Goal: Task Accomplishment & Management: Use online tool/utility

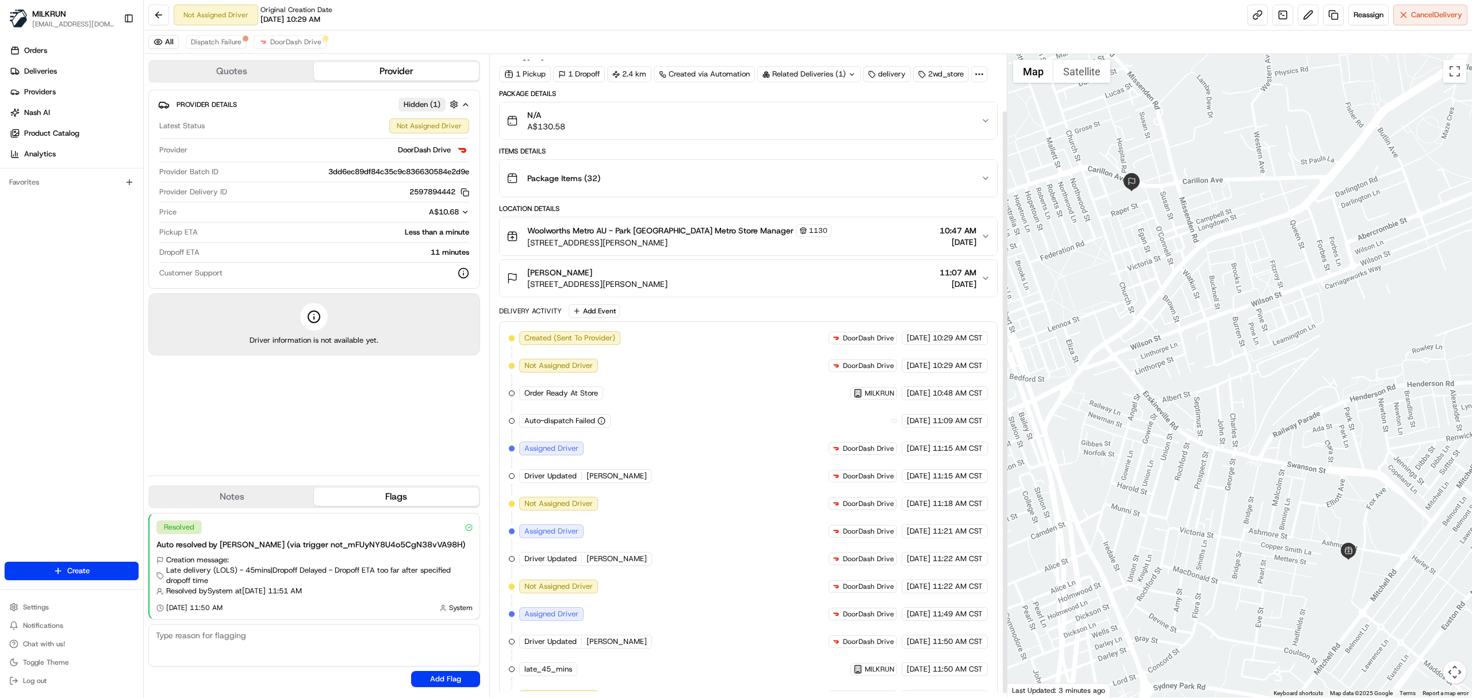
scroll to position [67, 0]
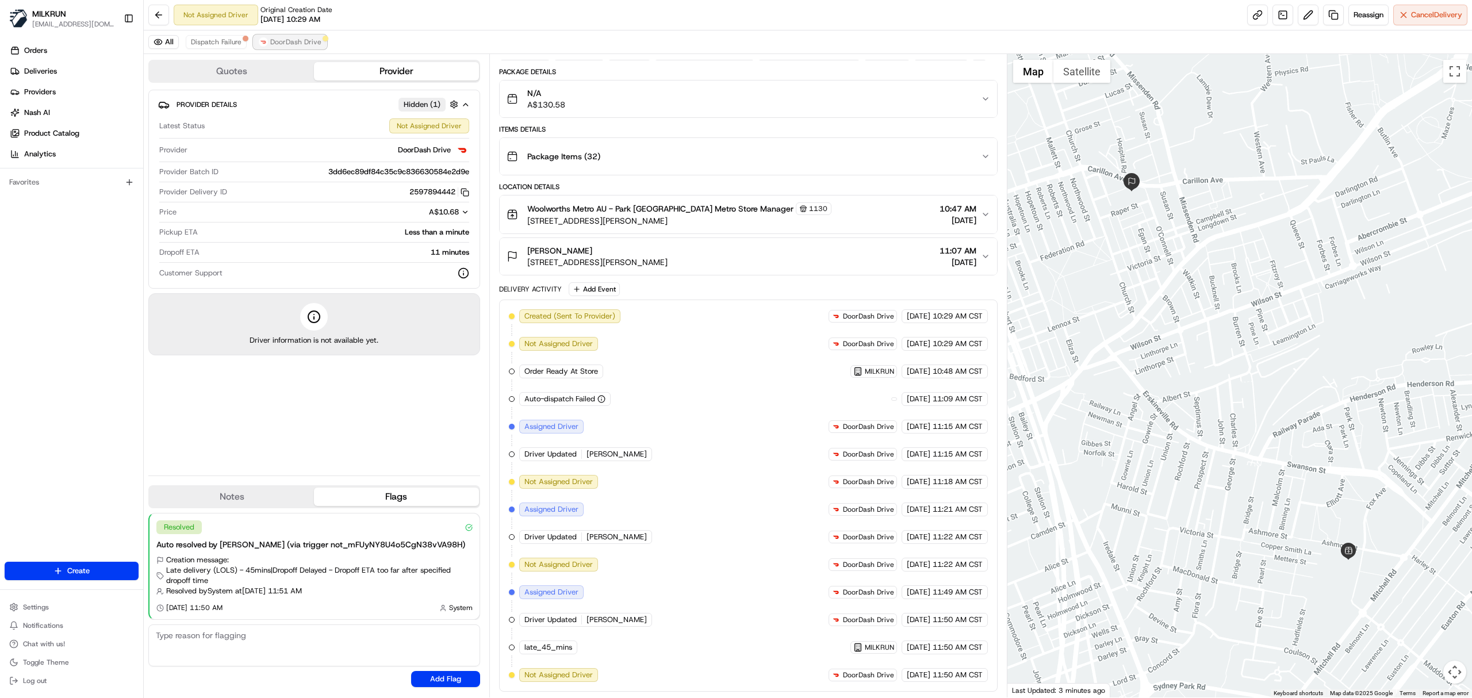
click at [279, 46] on span "DoorDash Drive" at bounding box center [295, 41] width 51 height 9
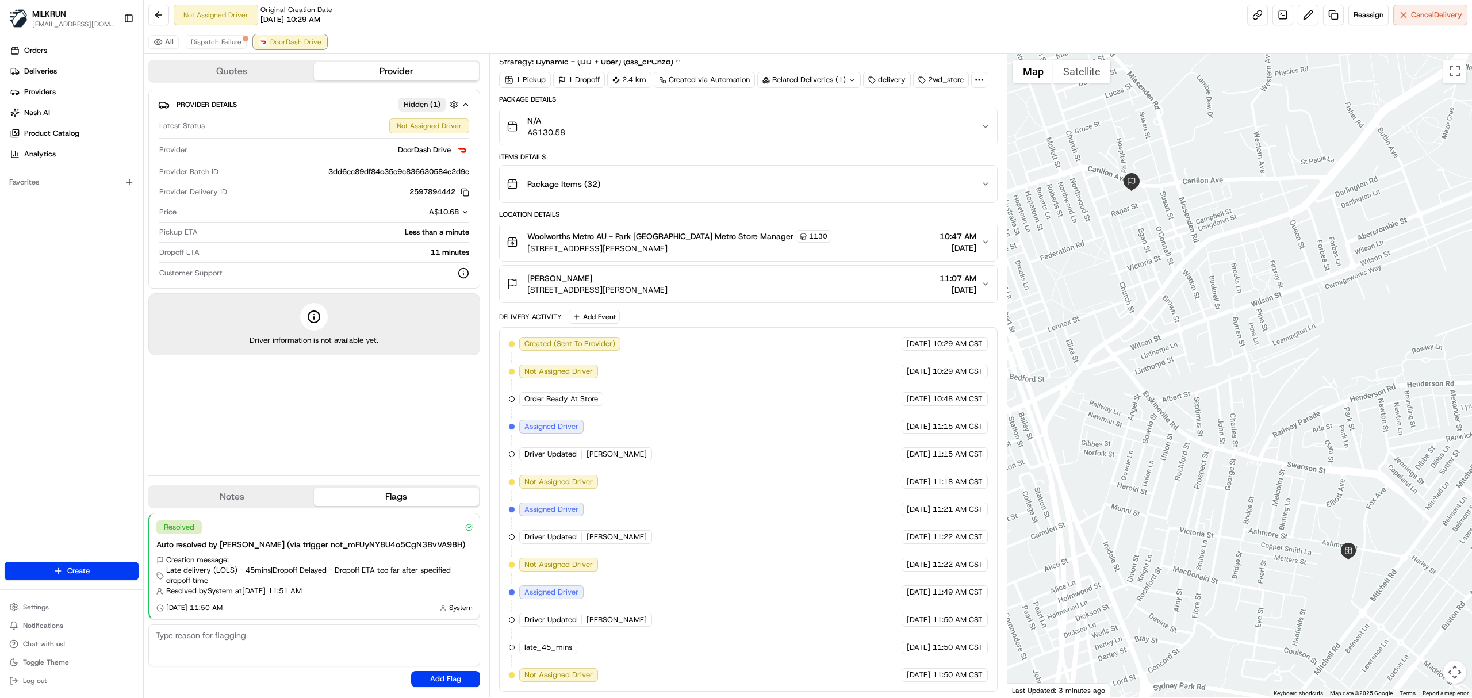
scroll to position [39, 0]
click at [213, 46] on span "Dispatch Failure" at bounding box center [216, 41] width 51 height 9
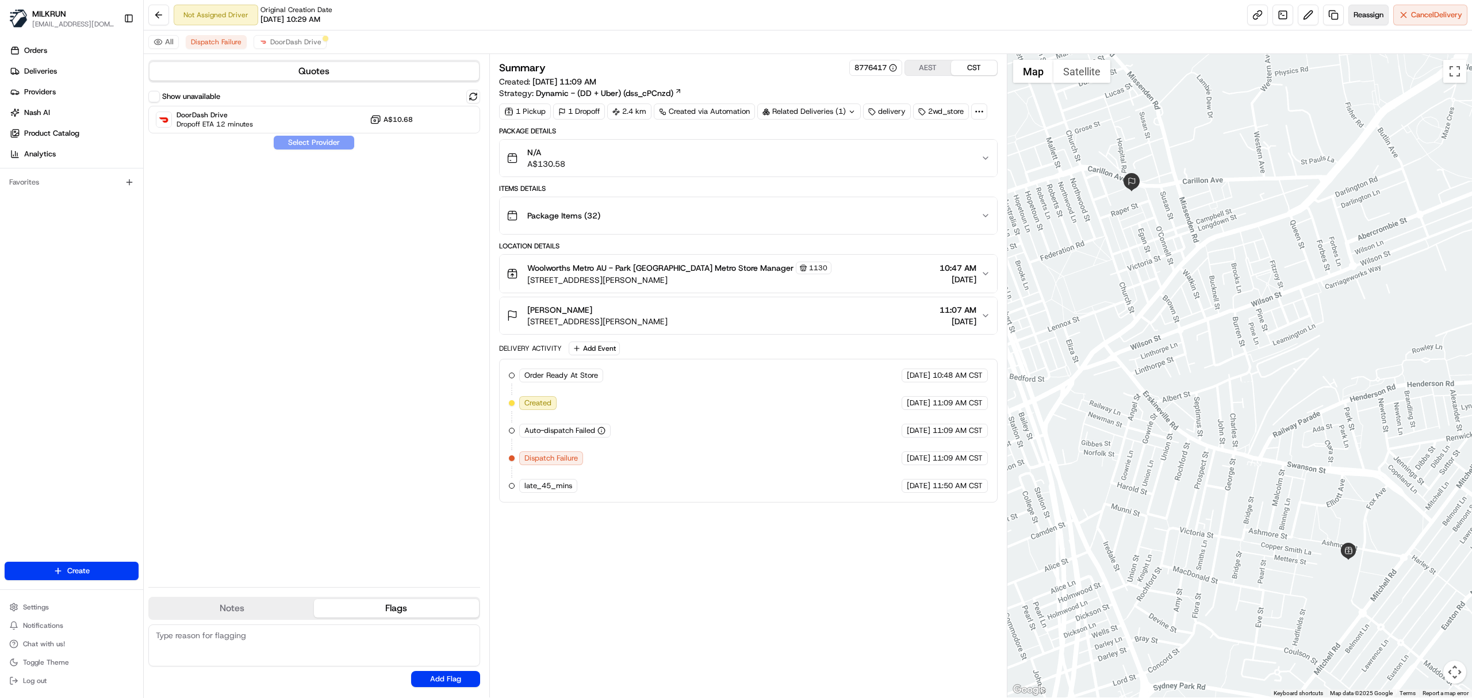
click at [1349, 19] on button "Reassign" at bounding box center [1368, 15] width 40 height 21
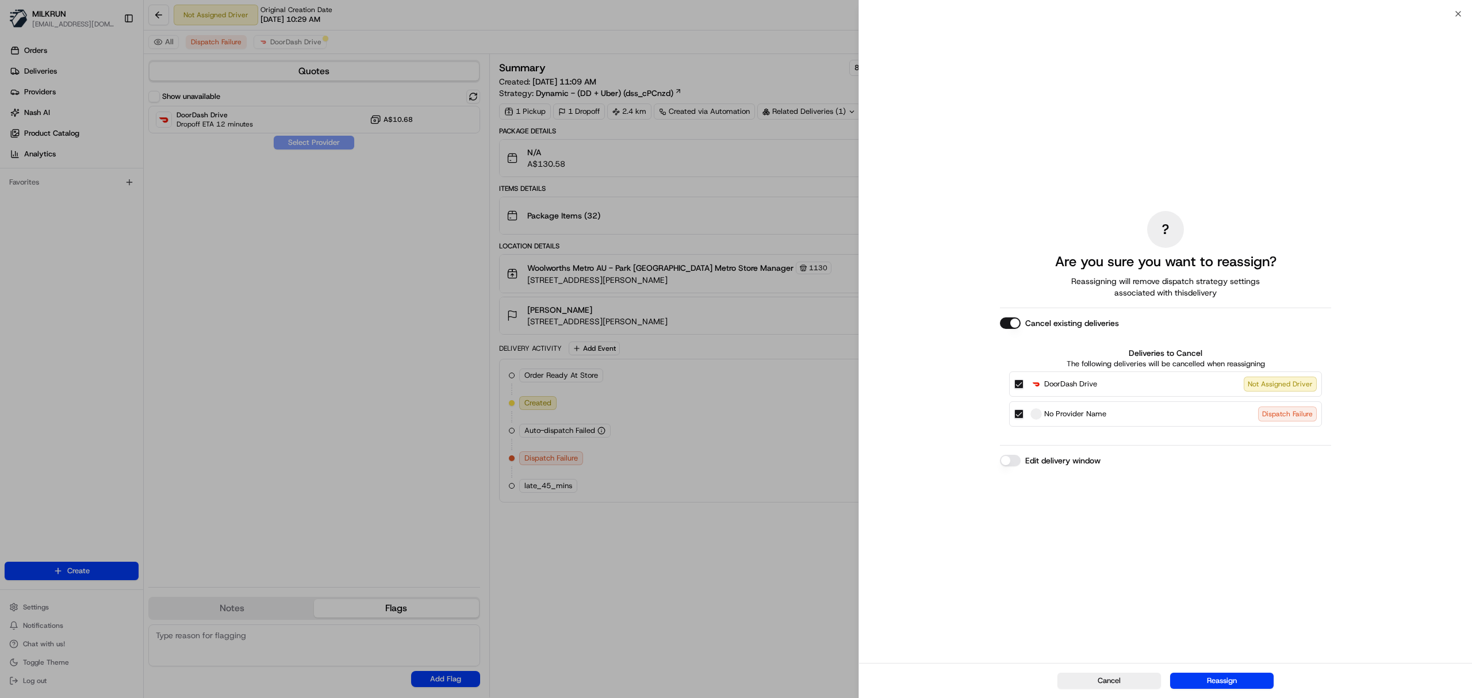
click at [1015, 320] on button "Cancel existing deliveries" at bounding box center [1010, 322] width 21 height 11
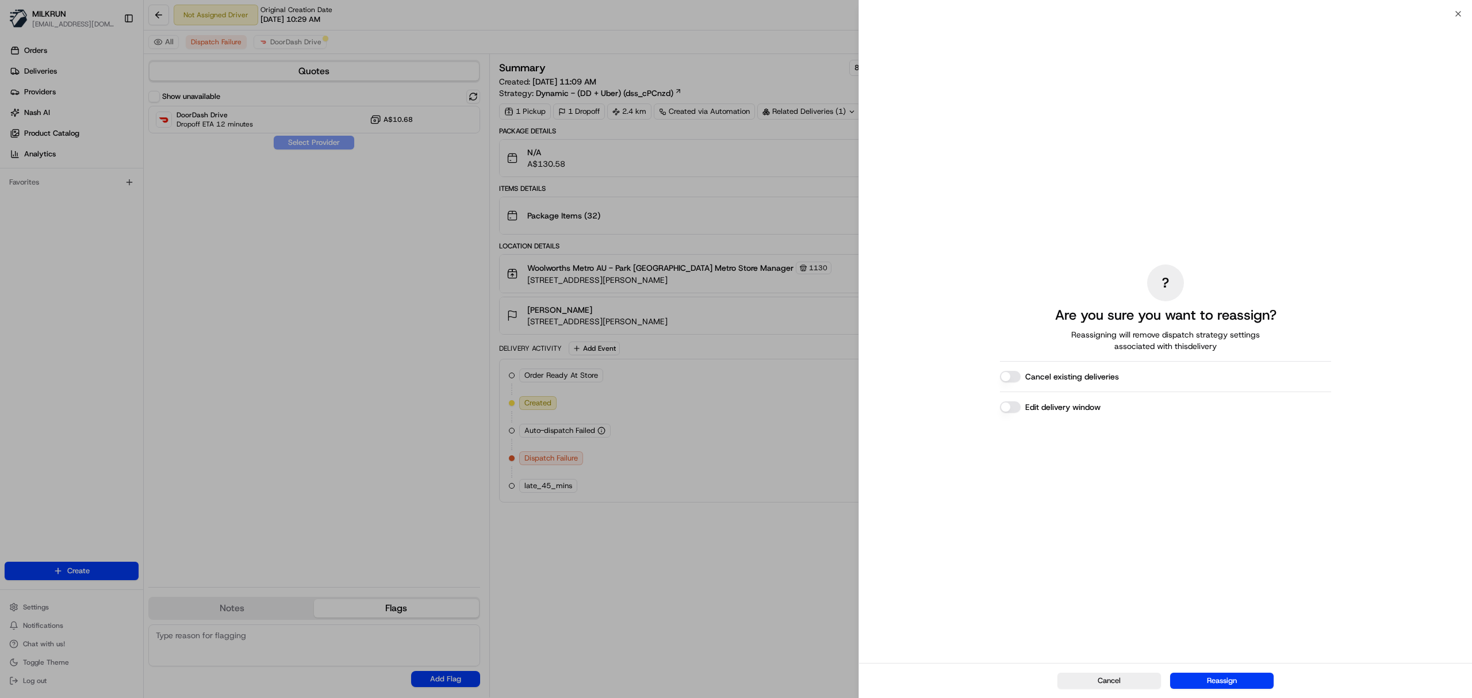
click at [1208, 684] on button "Reassign" at bounding box center [1221, 681] width 103 height 16
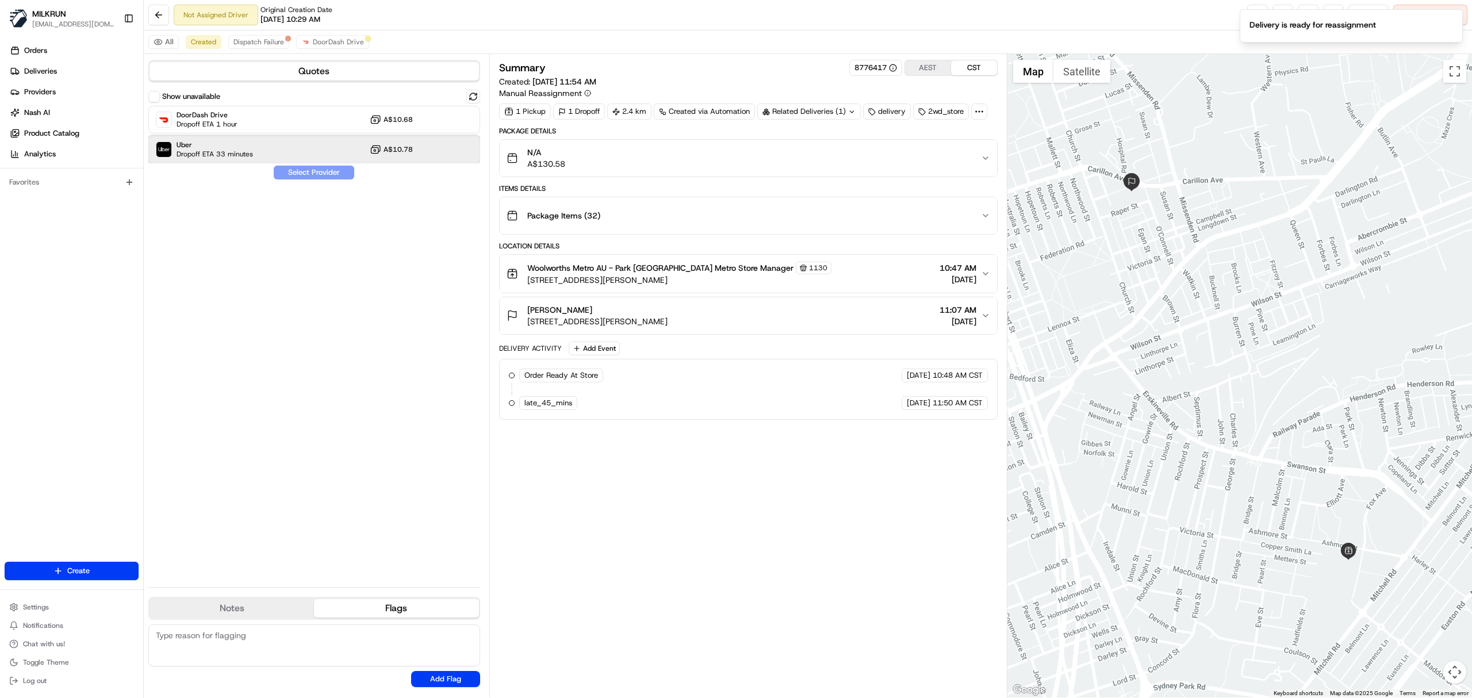
click at [233, 152] on span "Dropoff ETA 33 minutes" at bounding box center [214, 153] width 76 height 9
click at [298, 173] on button "Assign Provider" at bounding box center [314, 173] width 82 height 14
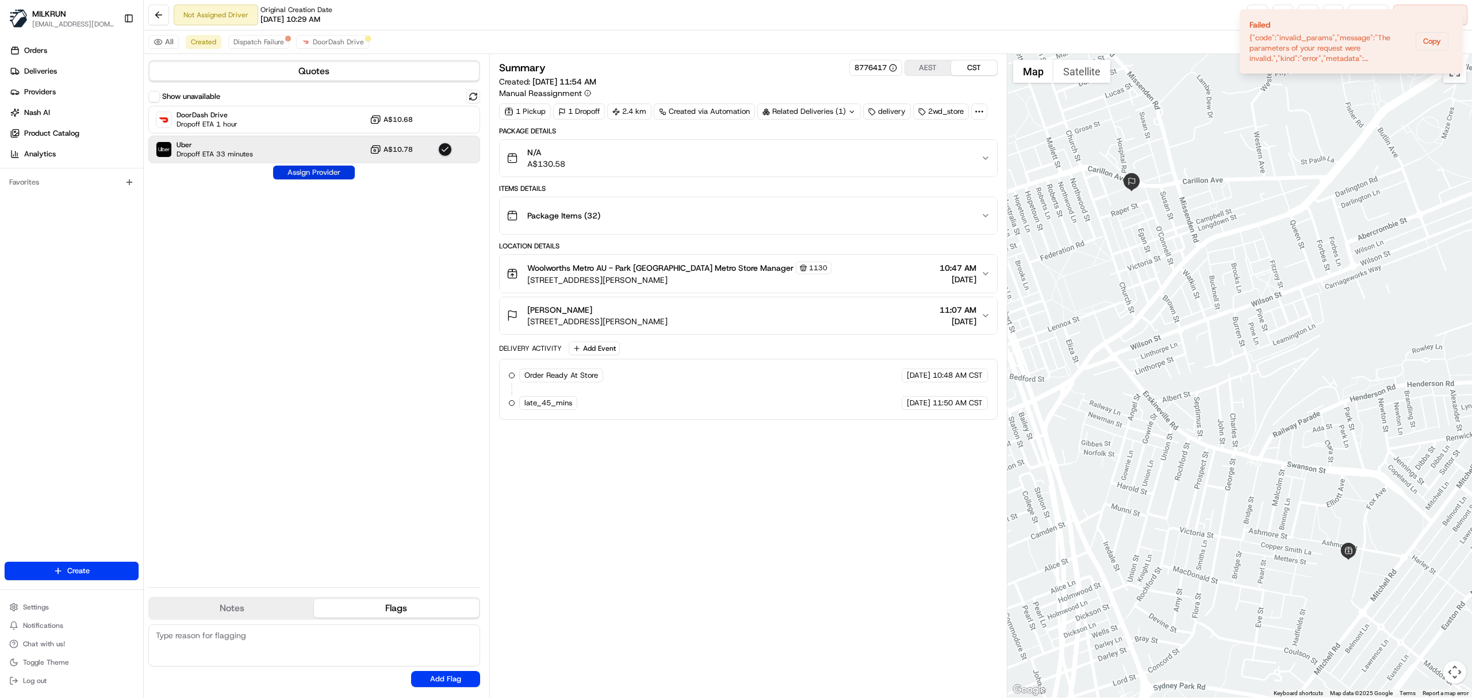
click at [333, 175] on button "Assign Provider" at bounding box center [314, 173] width 82 height 14
click at [1455, 86] on icon "Notifications (F8)" at bounding box center [1452, 83] width 9 height 9
click at [1451, 15] on icon "Notifications (F8)" at bounding box center [1452, 18] width 9 height 9
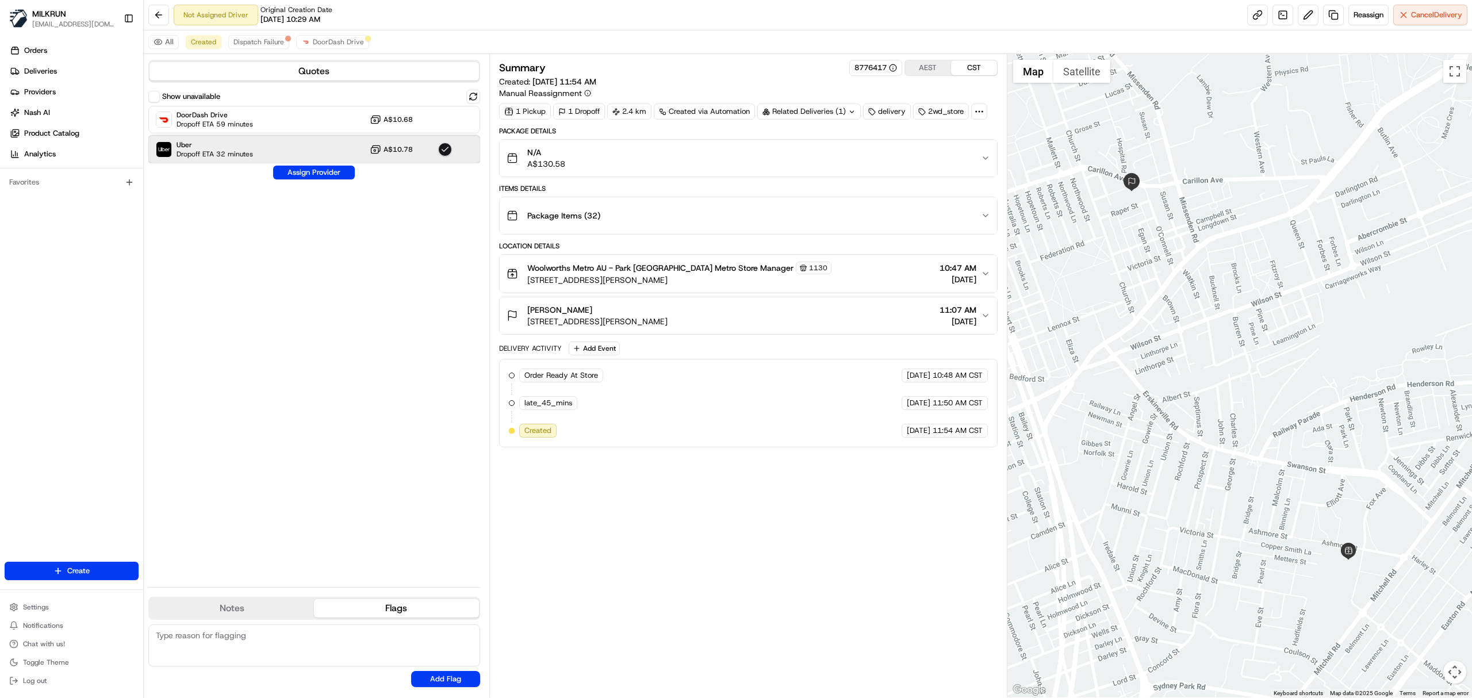
click at [258, 148] on div "Uber Dropoff ETA 32 minutes A$10.78" at bounding box center [314, 150] width 332 height 28
click at [261, 48] on button "Dispatch Failure" at bounding box center [258, 42] width 61 height 14
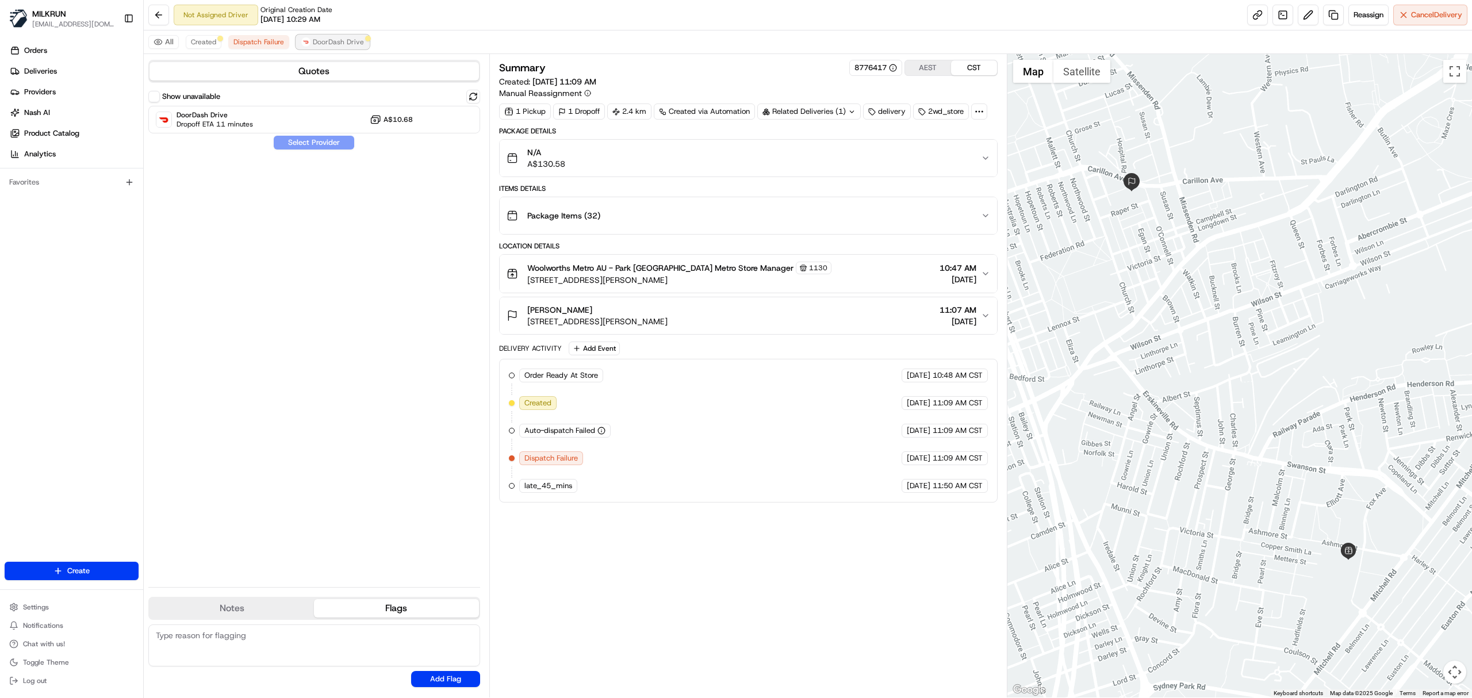
click at [330, 45] on span "DoorDash Drive" at bounding box center [338, 41] width 51 height 9
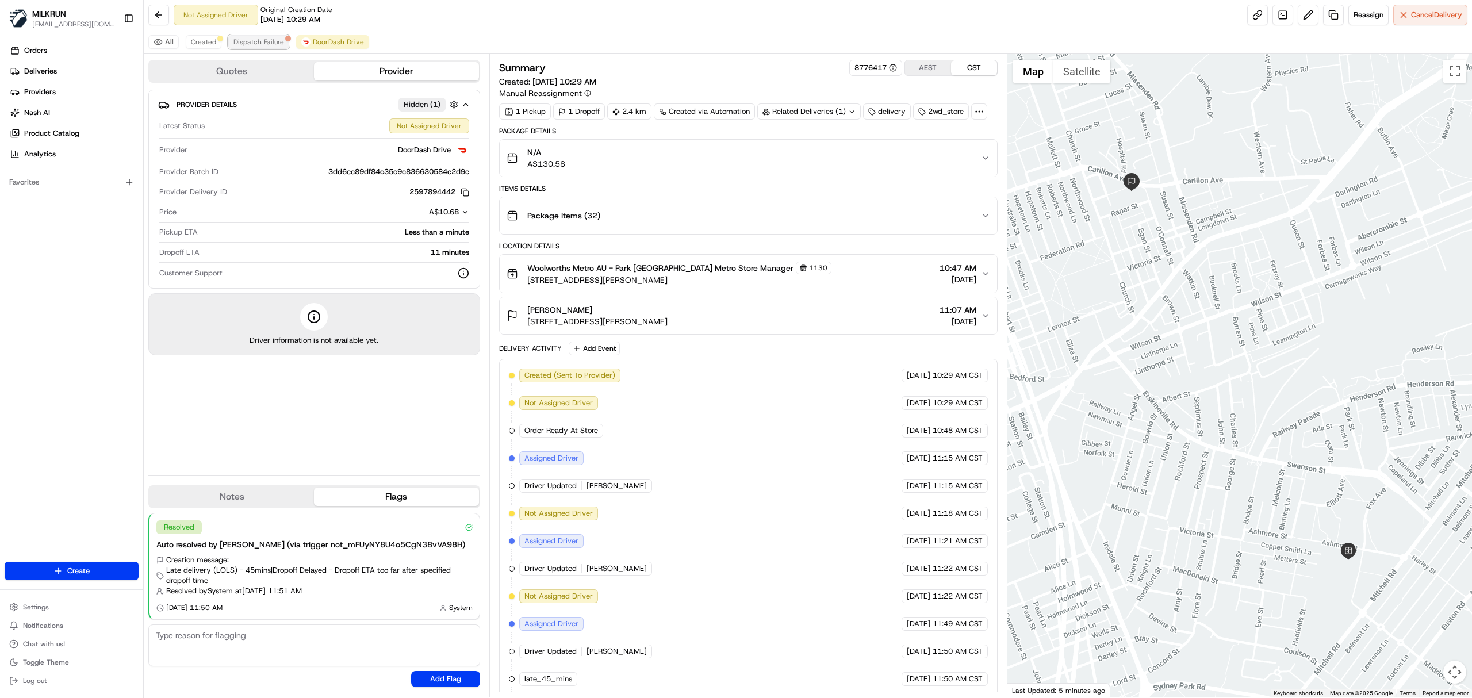
click at [251, 49] on button "Dispatch Failure" at bounding box center [258, 42] width 61 height 14
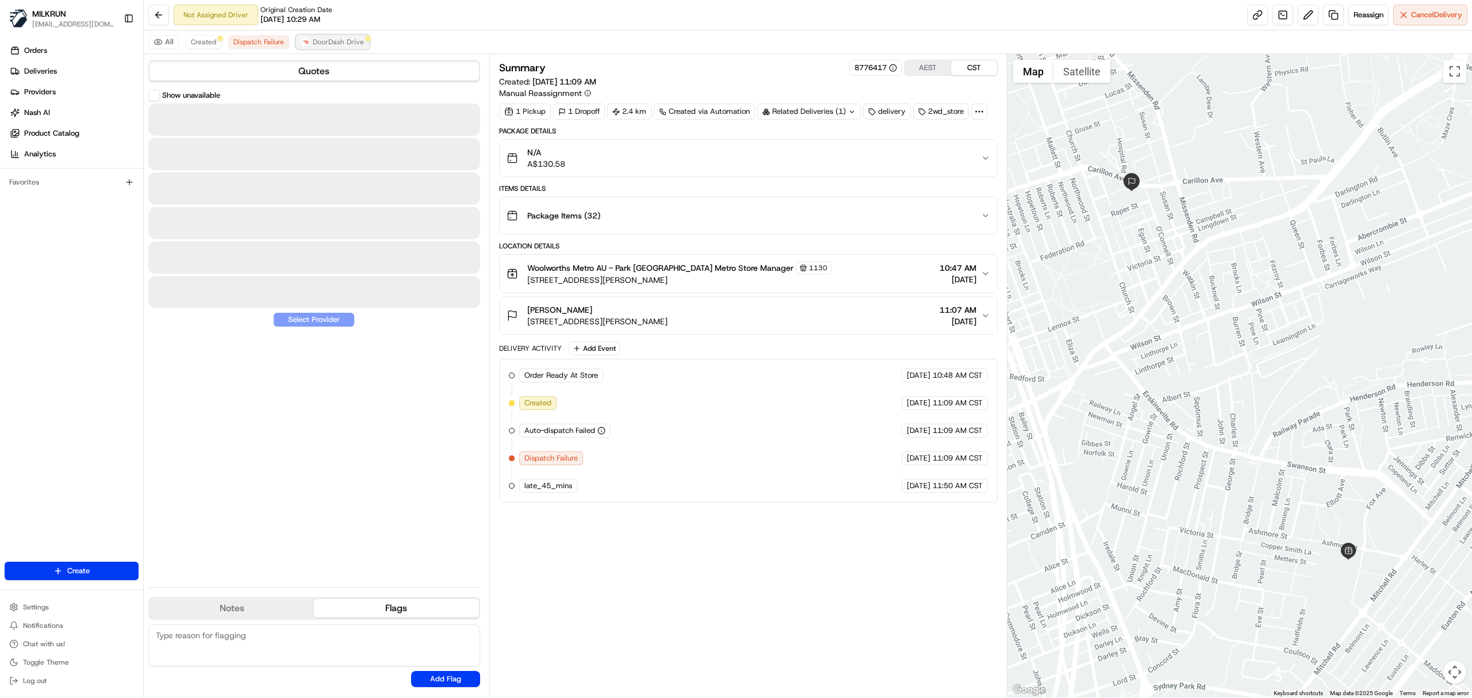
drag, startPoint x: 325, startPoint y: 39, endPoint x: 333, endPoint y: 40, distance: 8.1
click at [325, 40] on span "DoorDash Drive" at bounding box center [338, 41] width 51 height 9
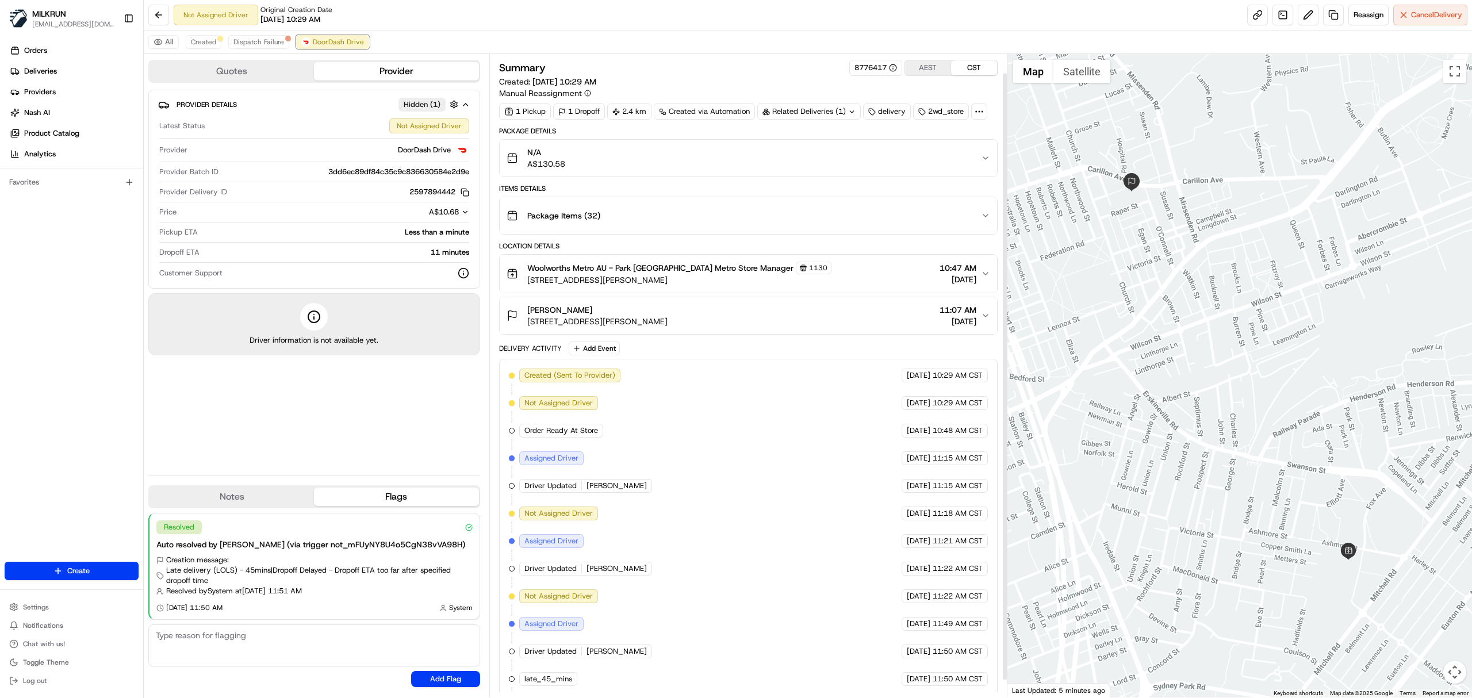
scroll to position [39, 0]
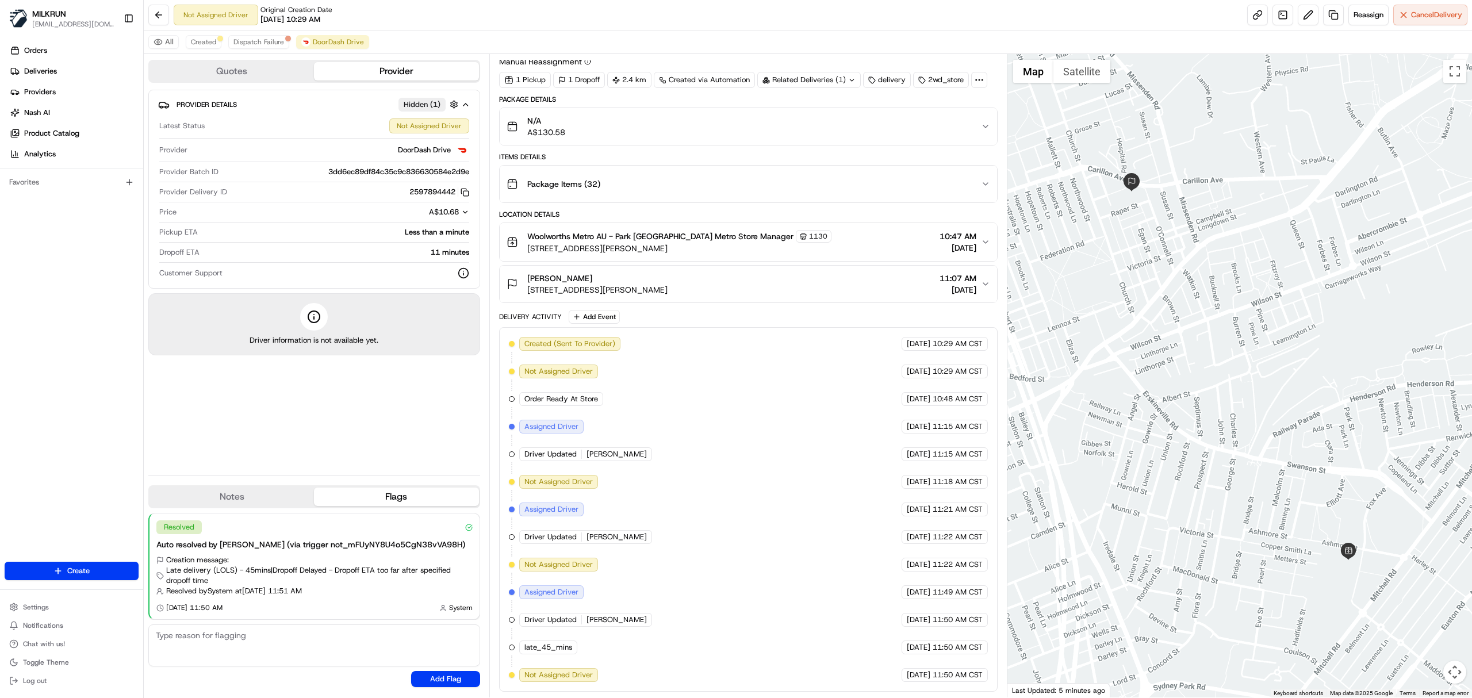
click at [185, 36] on div "All Created Dispatch Failure DoorDash Drive" at bounding box center [808, 42] width 1328 height 24
click at [200, 38] on span "Created" at bounding box center [203, 41] width 25 height 9
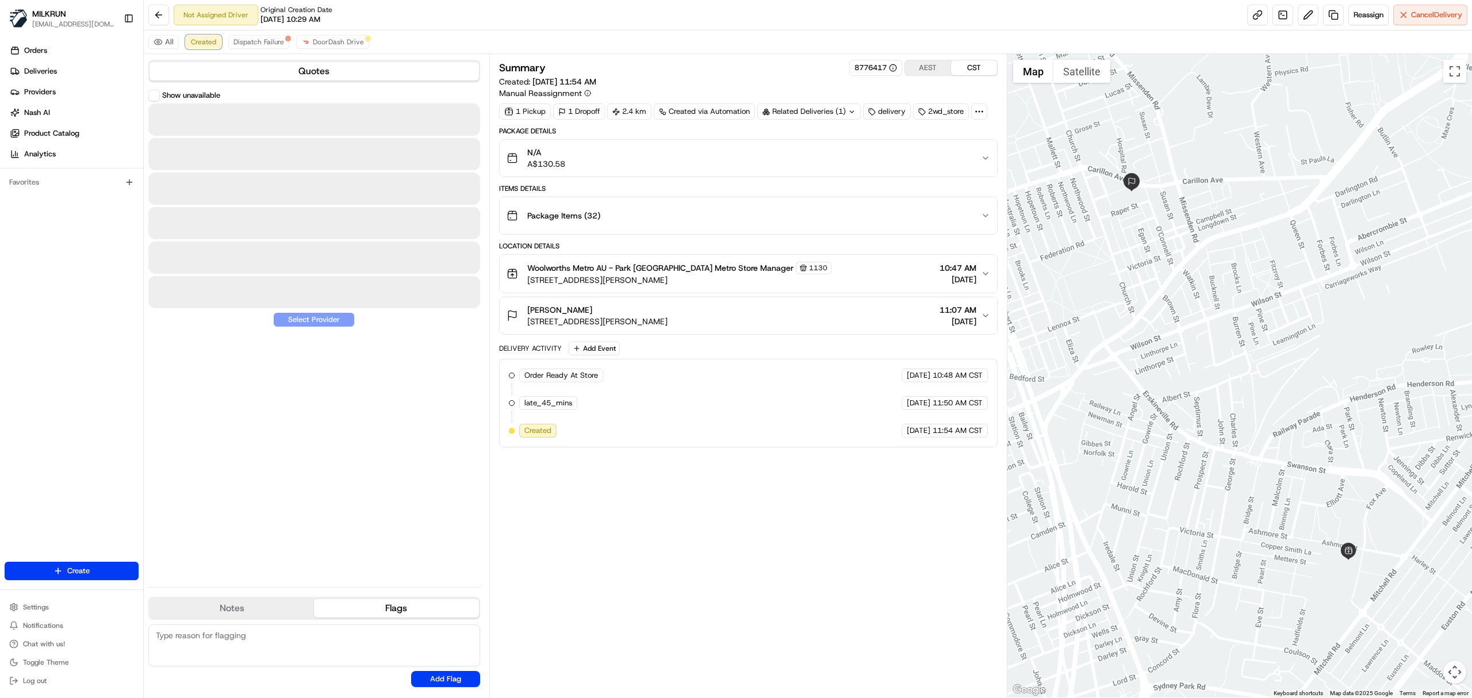
scroll to position [0, 0]
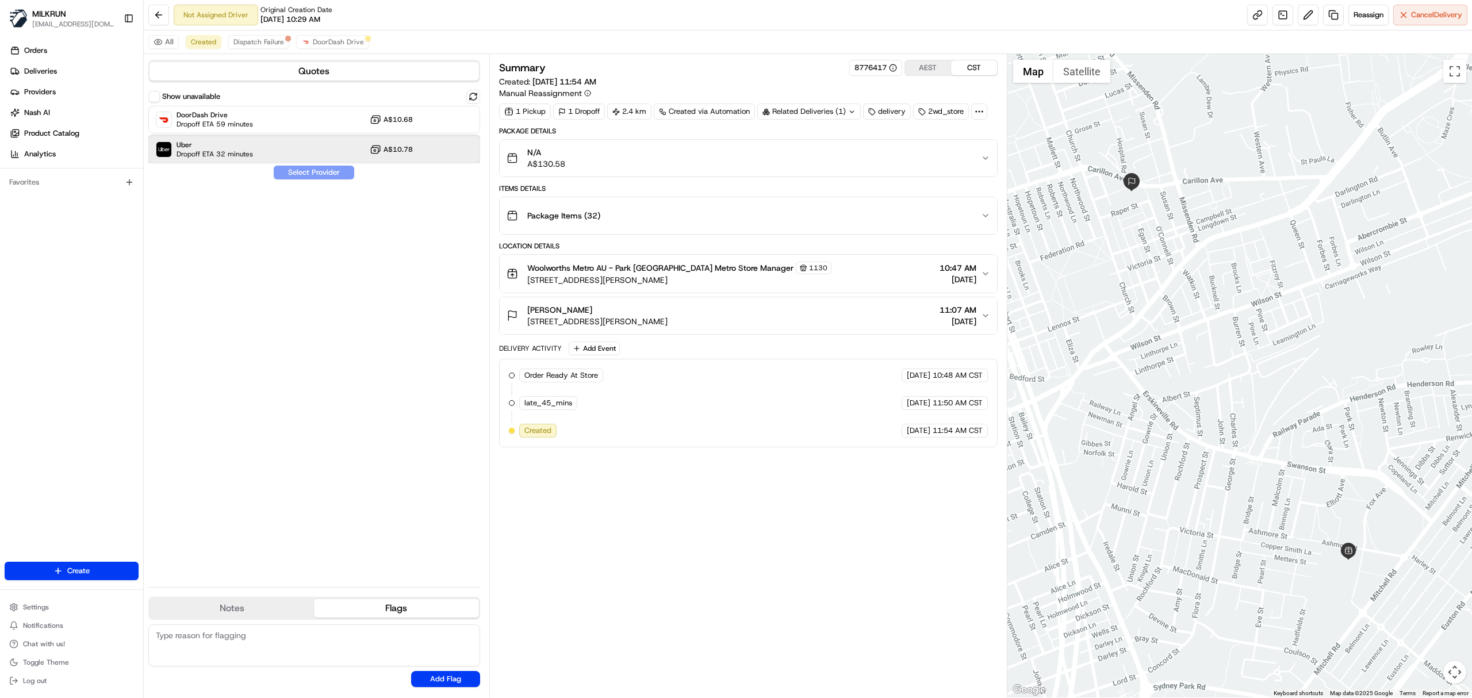
click at [240, 155] on span "Dropoff ETA 32 minutes" at bounding box center [214, 153] width 76 height 9
click at [316, 172] on button "Assign Provider" at bounding box center [314, 173] width 82 height 14
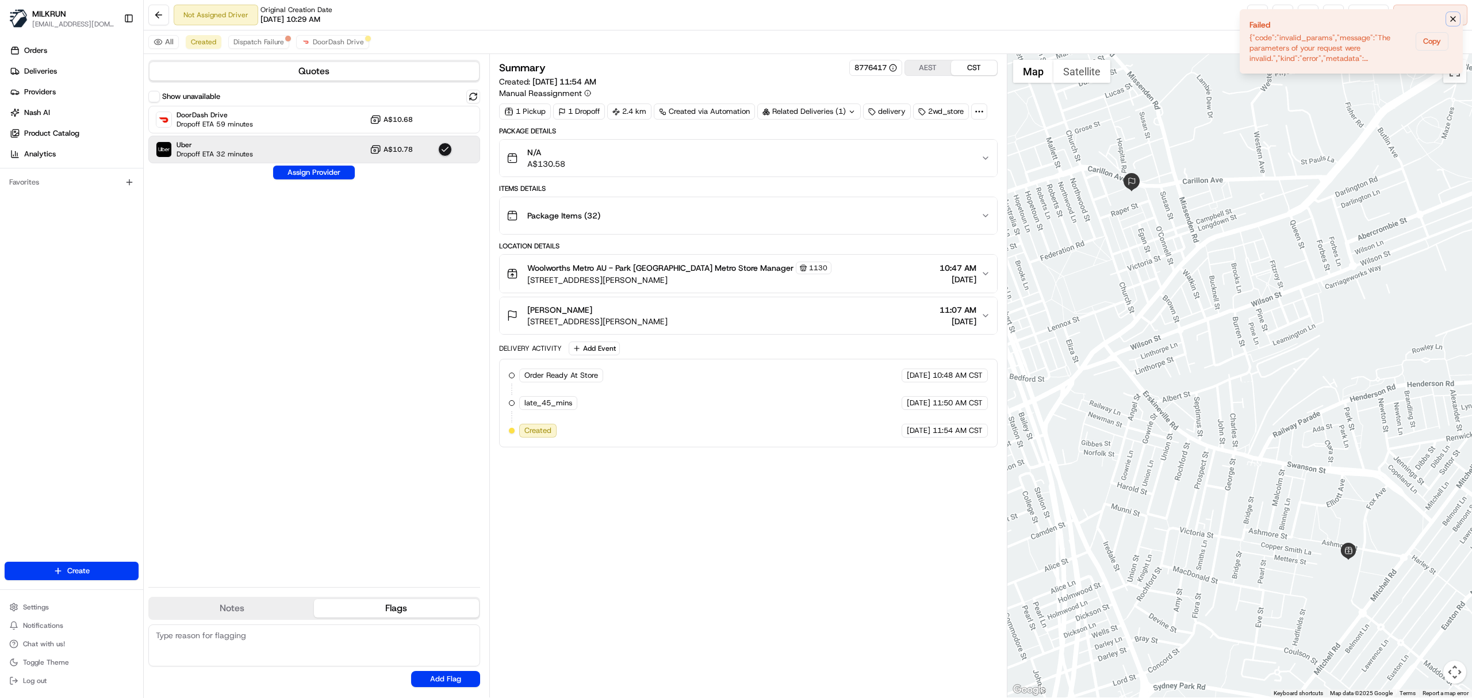
click at [1448, 21] on icon "Notifications (F8)" at bounding box center [1452, 18] width 9 height 9
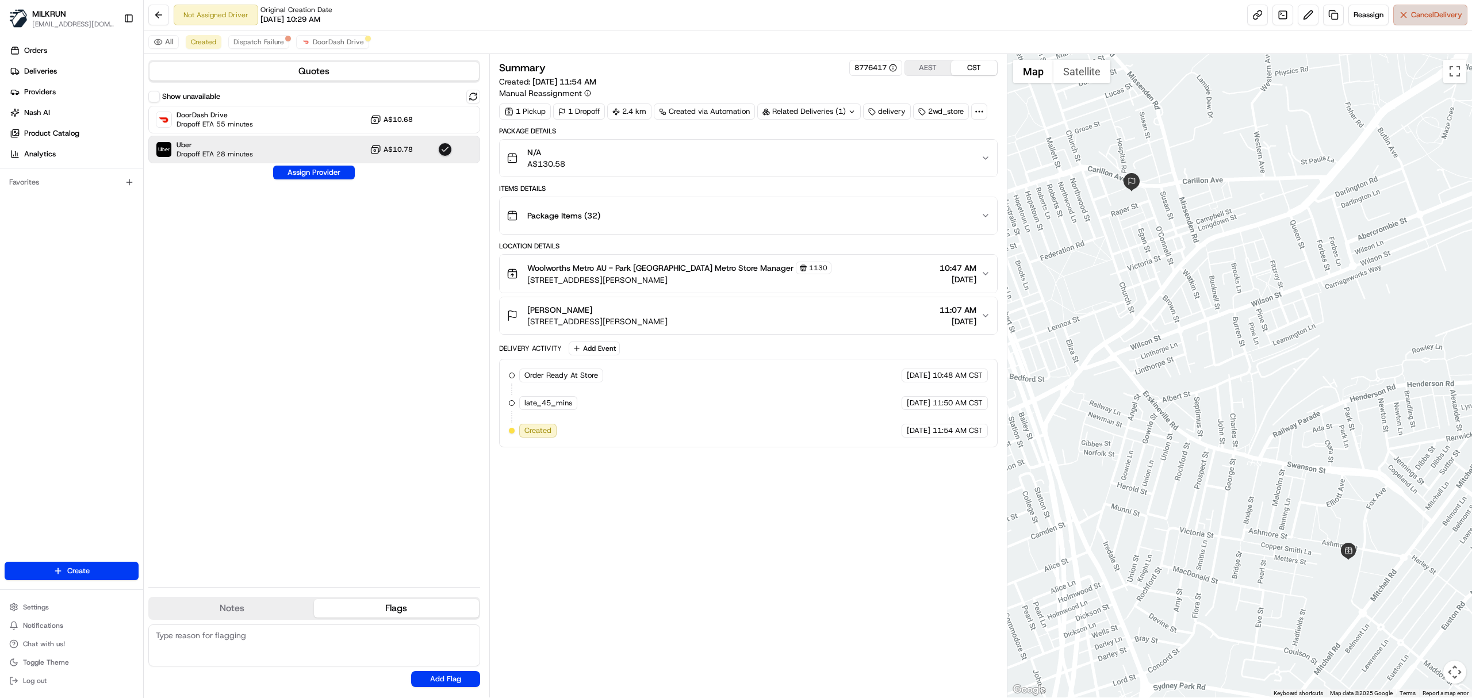
click at [1432, 15] on span "Cancel Delivery" at bounding box center [1436, 15] width 51 height 10
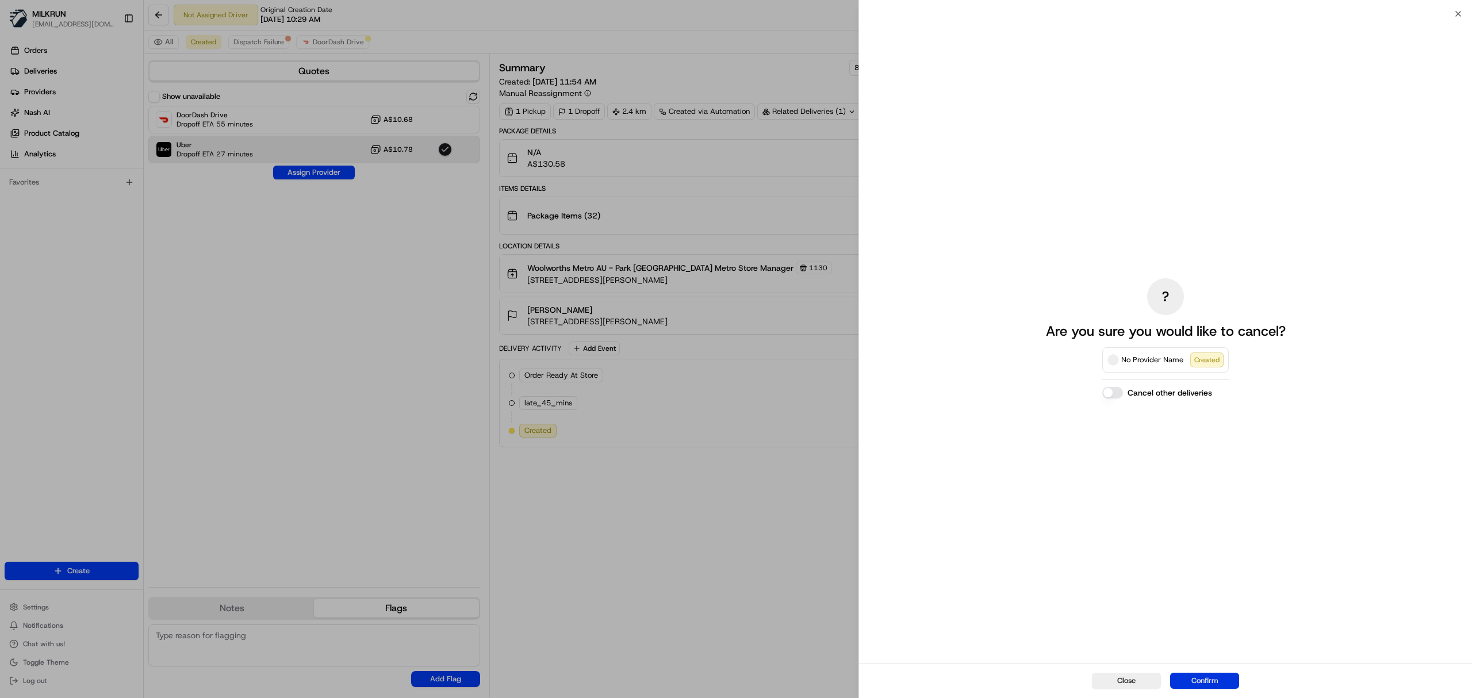
click at [1203, 679] on button "Confirm" at bounding box center [1204, 681] width 69 height 16
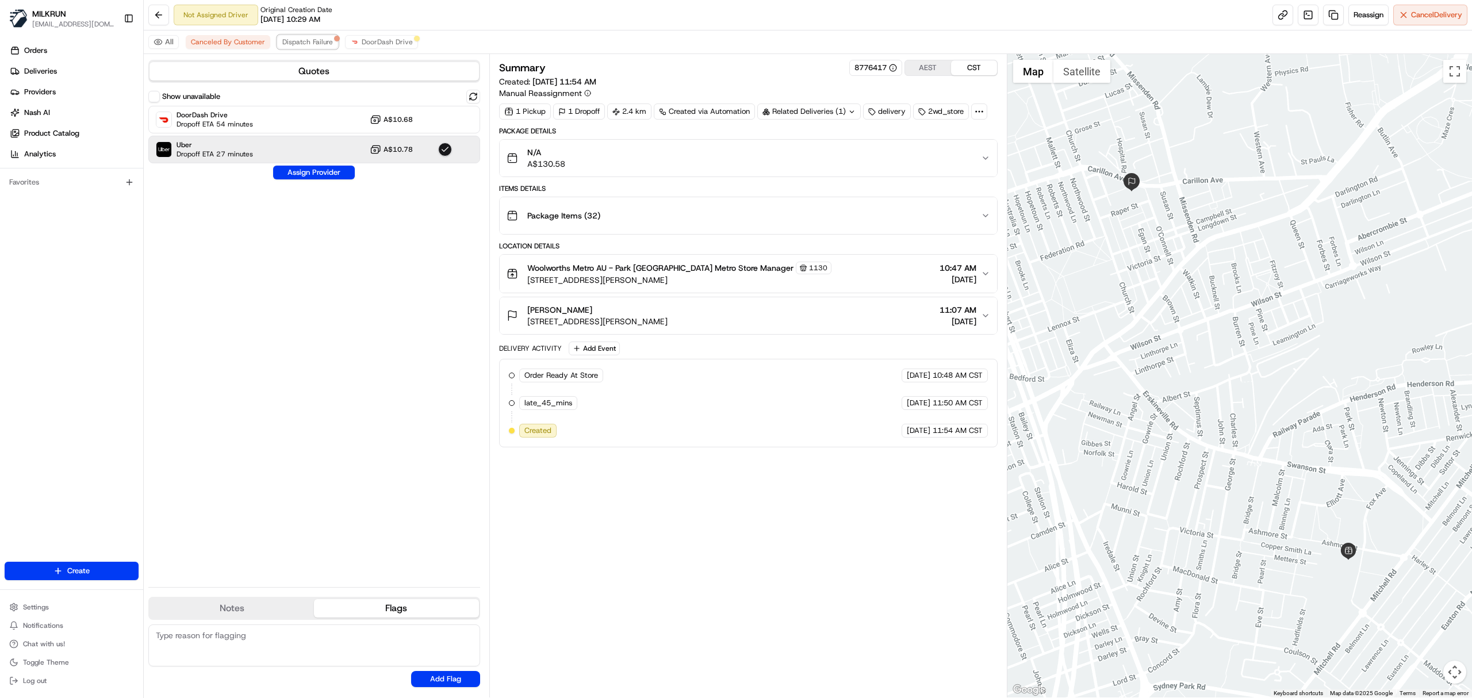
click at [336, 41] on div at bounding box center [337, 39] width 6 height 6
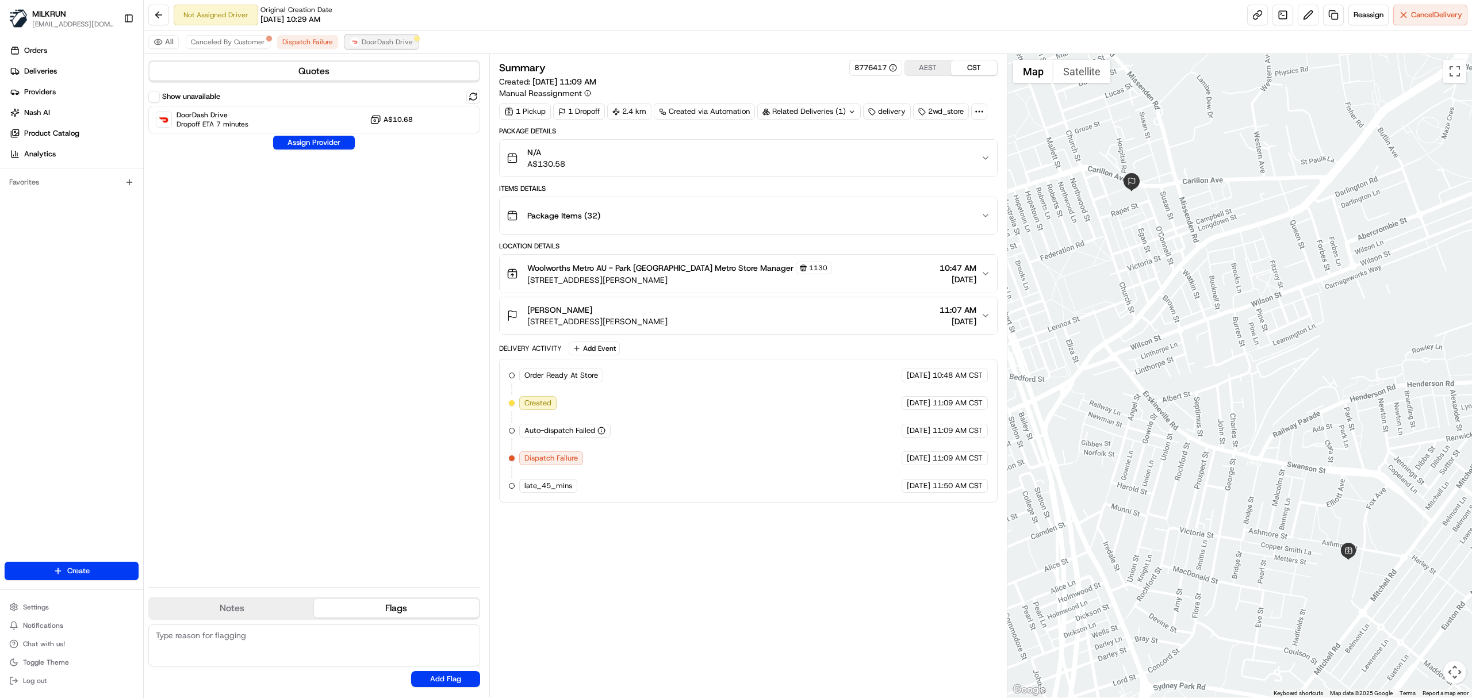
click at [364, 44] on span "DoorDash Drive" at bounding box center [387, 41] width 51 height 9
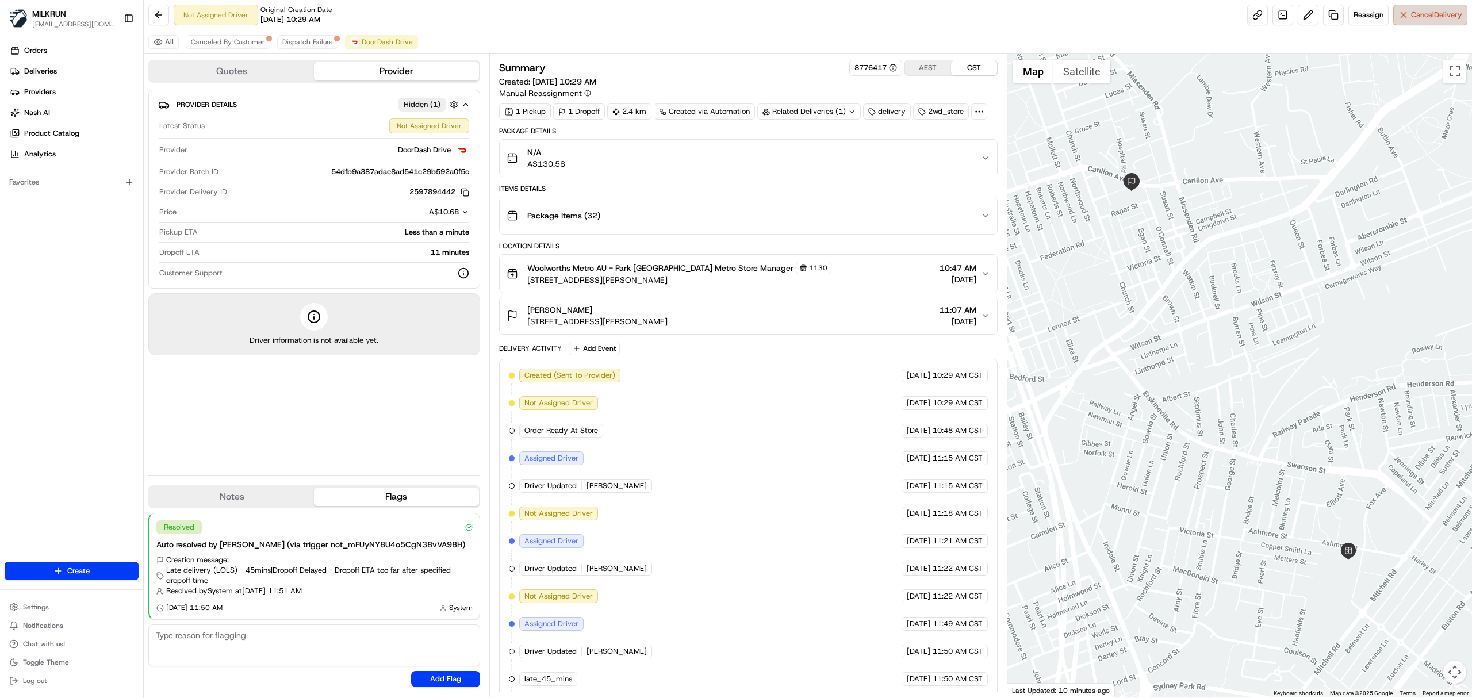
click at [1403, 17] on button "Cancel Delivery" at bounding box center [1430, 15] width 74 height 21
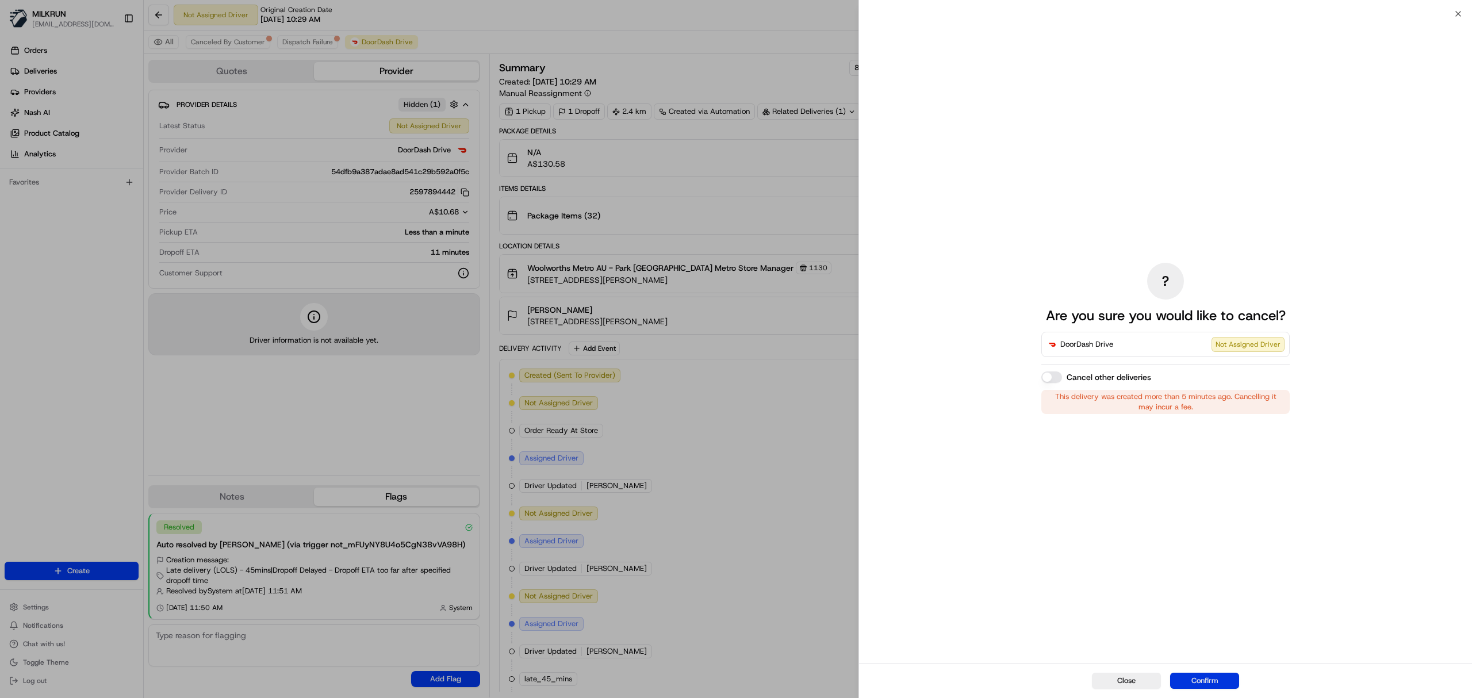
click at [1194, 686] on button "Confirm" at bounding box center [1204, 681] width 69 height 16
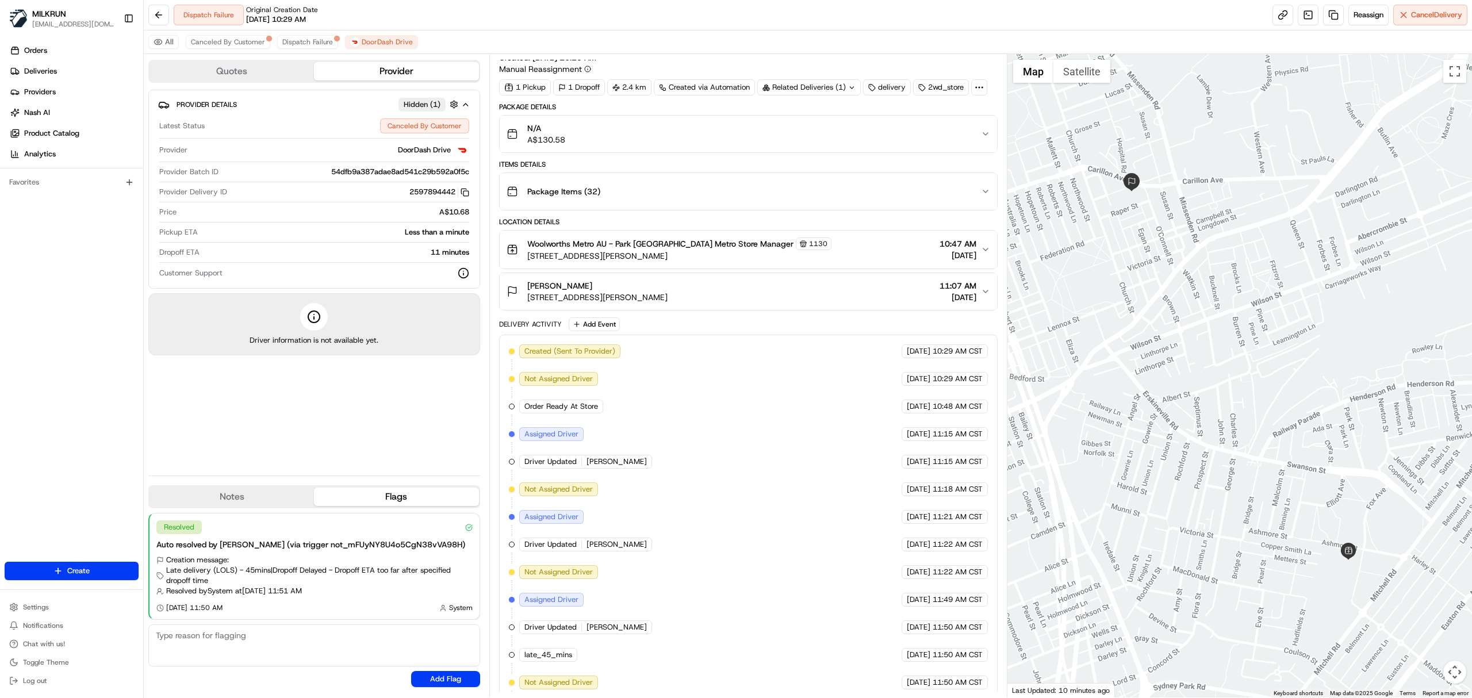
scroll to position [67, 0]
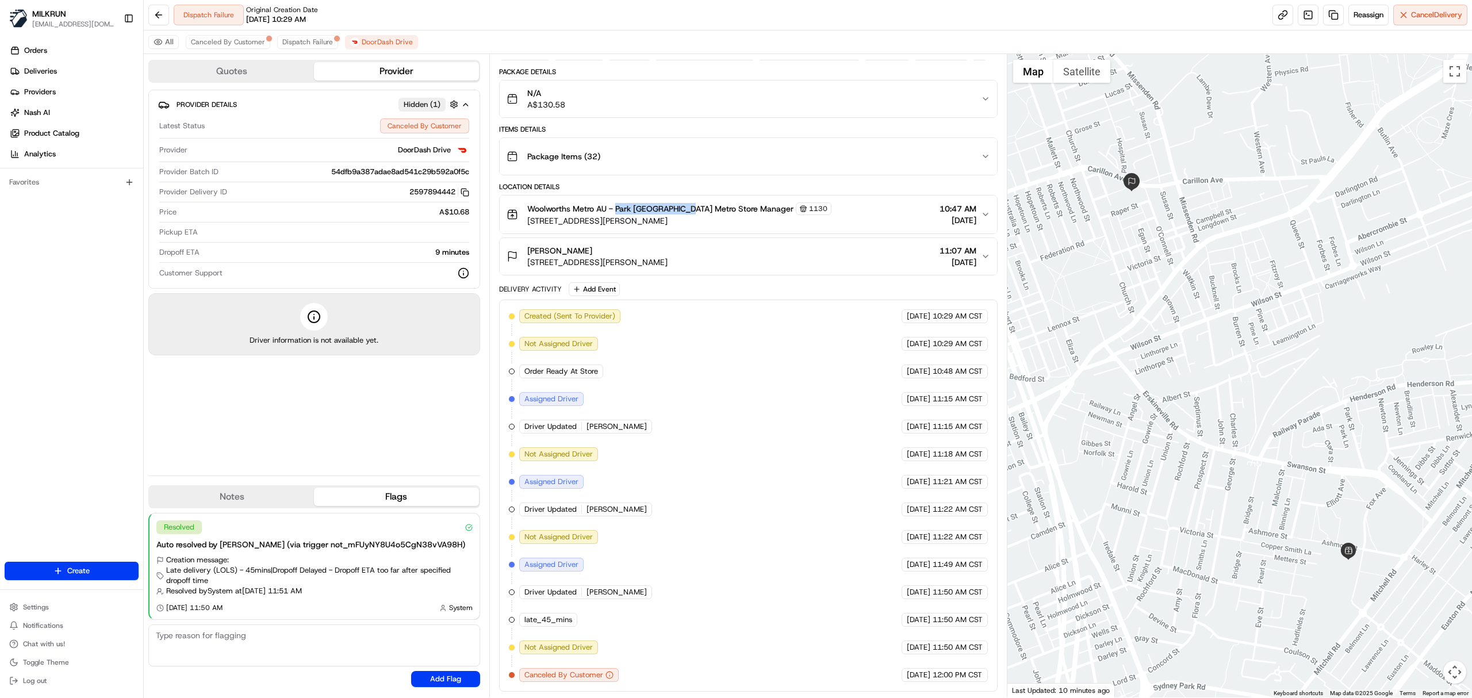
drag, startPoint x: 617, startPoint y: 203, endPoint x: 688, endPoint y: 203, distance: 70.7
click at [688, 203] on span "Woolworths Metro AU - Park [GEOGRAPHIC_DATA] Metro Store Manager" at bounding box center [660, 208] width 266 height 11
copy span "Park [GEOGRAPHIC_DATA]"
